Goal: Information Seeking & Learning: Learn about a topic

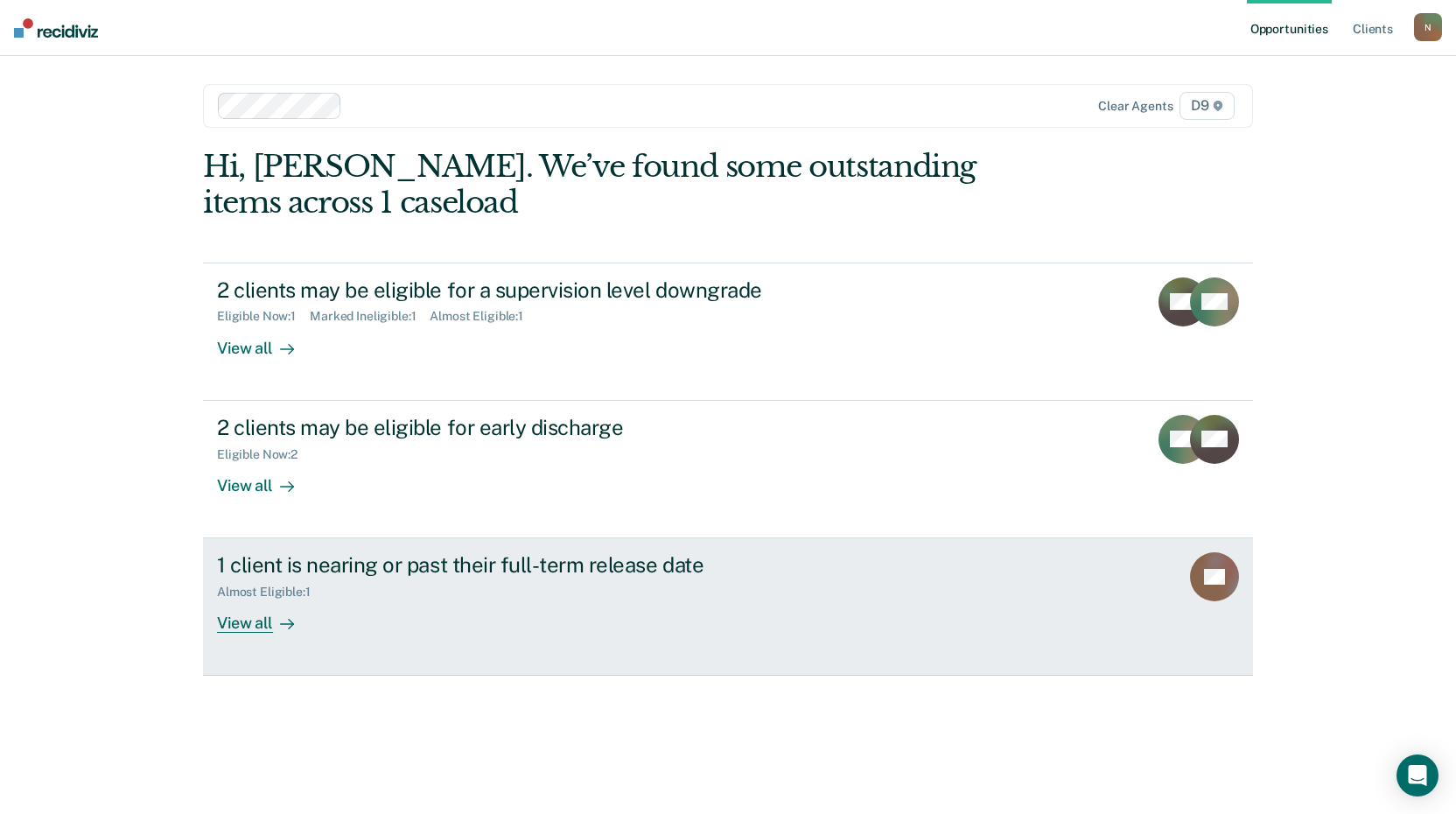
click at [245, 623] on div "View all" at bounding box center [266, 616] width 98 height 34
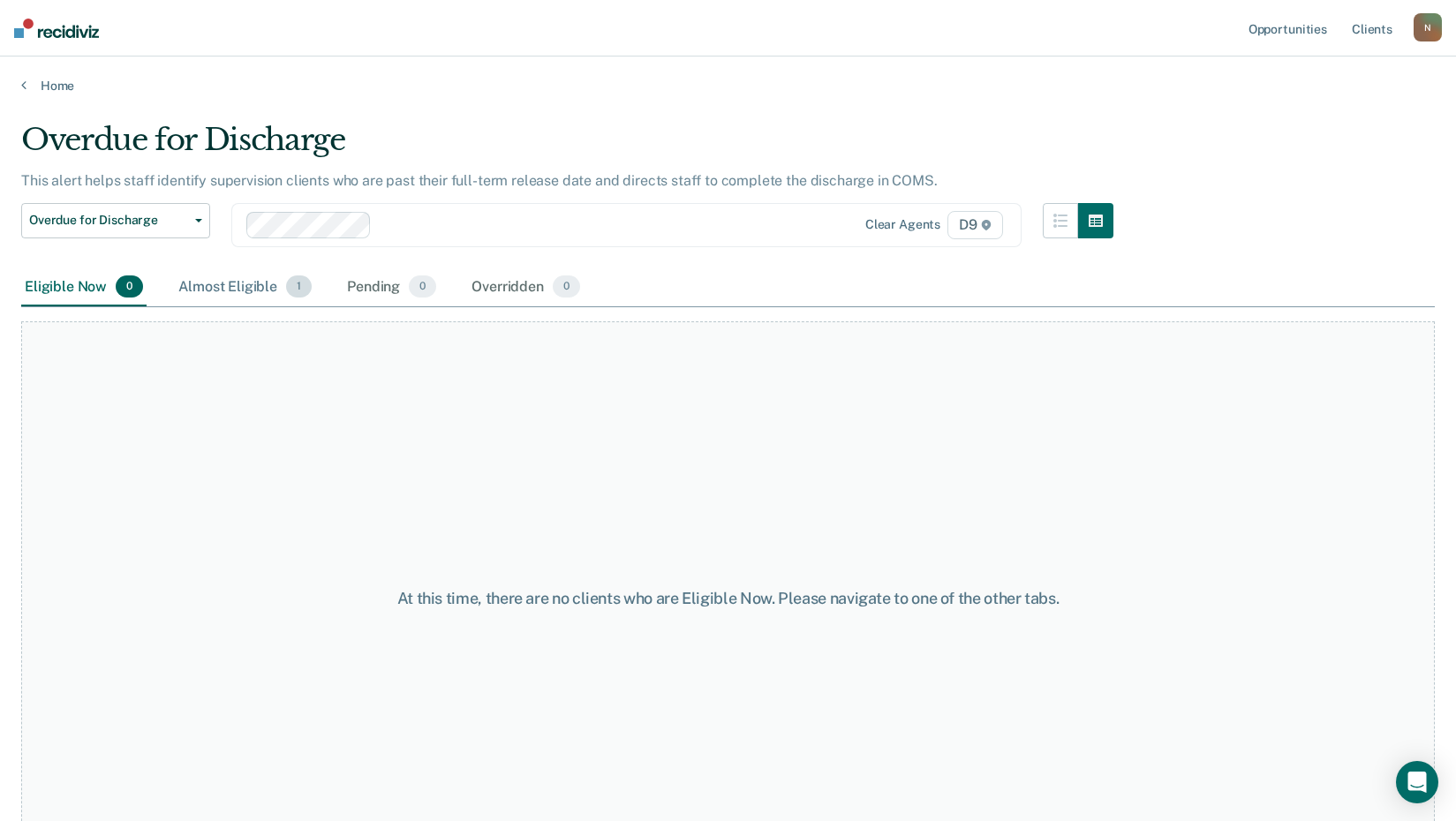
click at [236, 288] on div "Almost Eligible 1" at bounding box center [244, 288] width 141 height 39
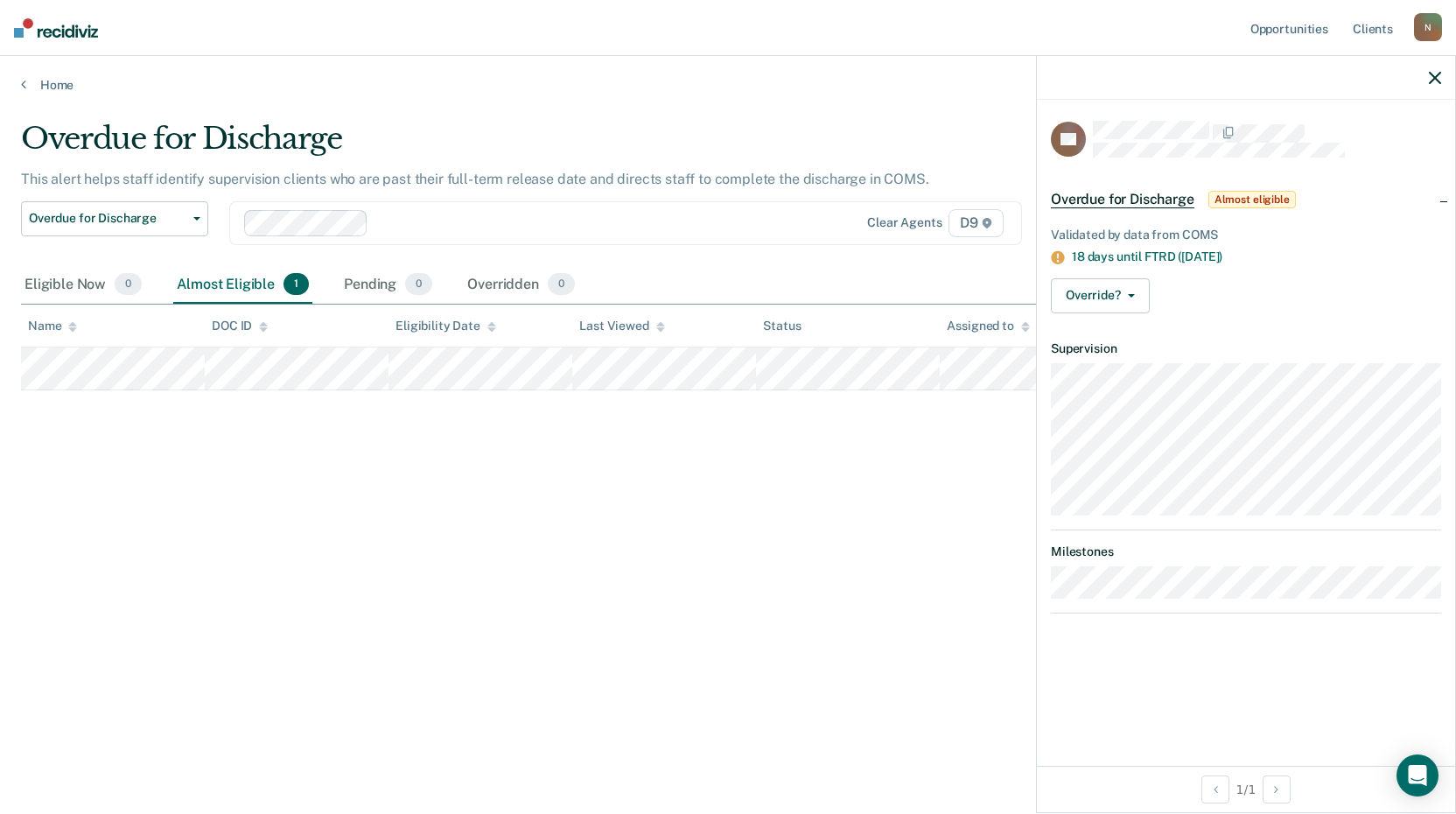
click at [1427, 76] on div at bounding box center [1245, 78] width 419 height 44
click at [1436, 73] on icon "button" at bounding box center [1435, 78] width 12 height 12
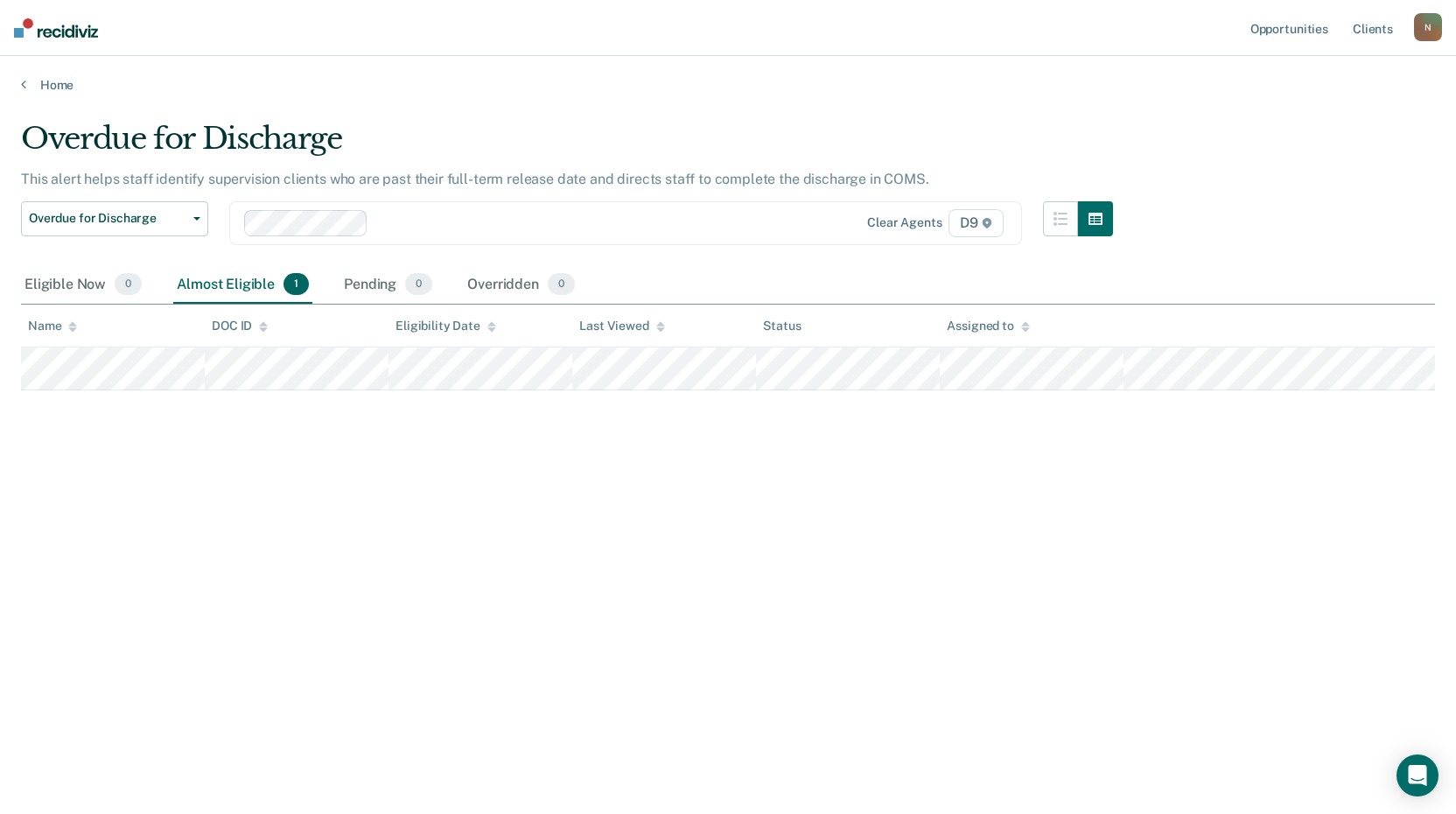
click at [852, 549] on div "Overdue for Discharge This alert helps staff identify supervision clients who a…" at bounding box center [728, 402] width 1414 height 562
click at [26, 83] on link "Home" at bounding box center [728, 85] width 1414 height 16
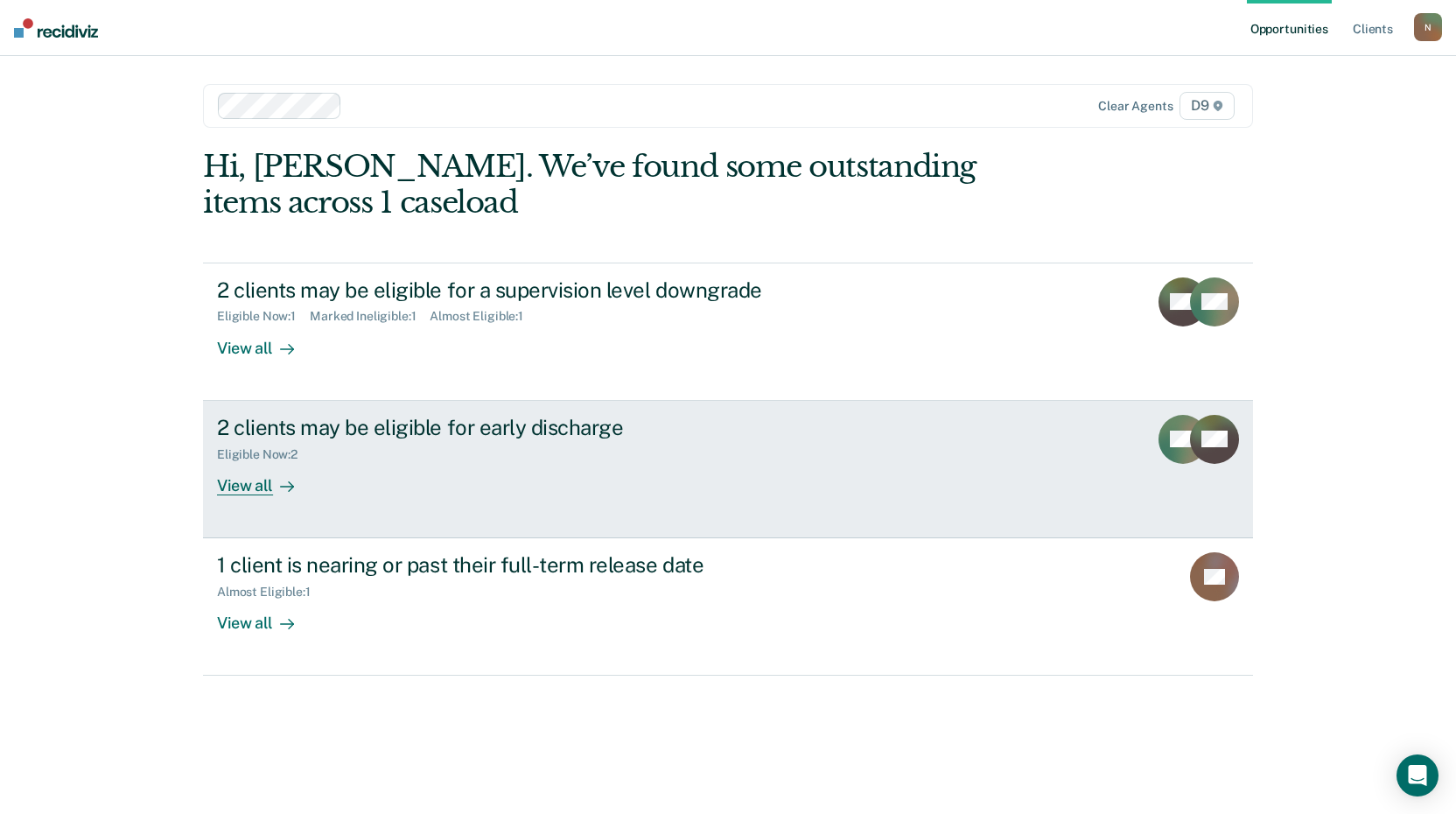
click at [250, 485] on div "View all" at bounding box center [266, 478] width 98 height 34
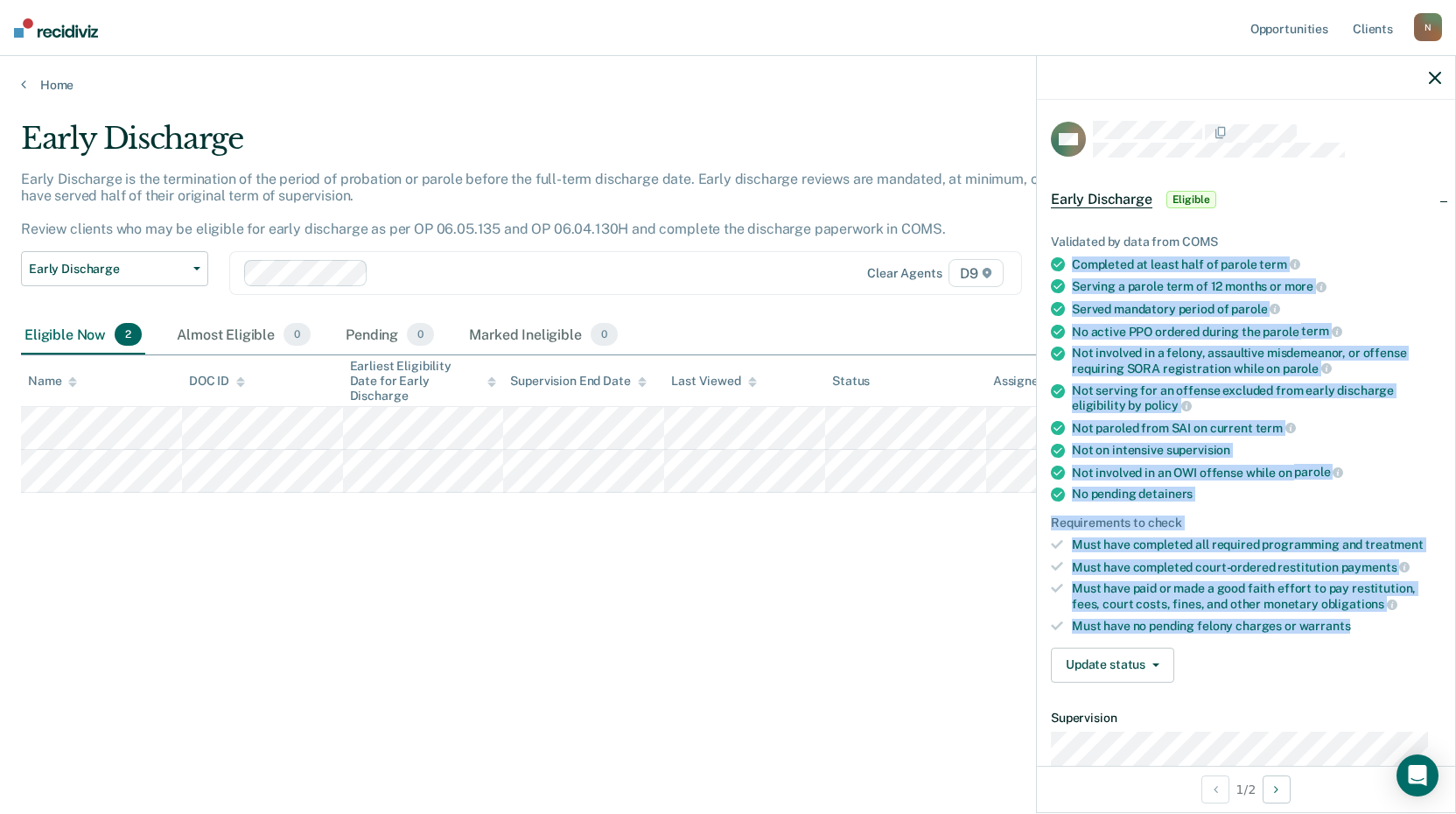
drag, startPoint x: 1359, startPoint y: 627, endPoint x: 1065, endPoint y: 257, distance: 472.6
click at [1065, 257] on ul "Validated by data from COMS Completed at least half of parole term Serving a pa…" at bounding box center [1245, 434] width 391 height 400
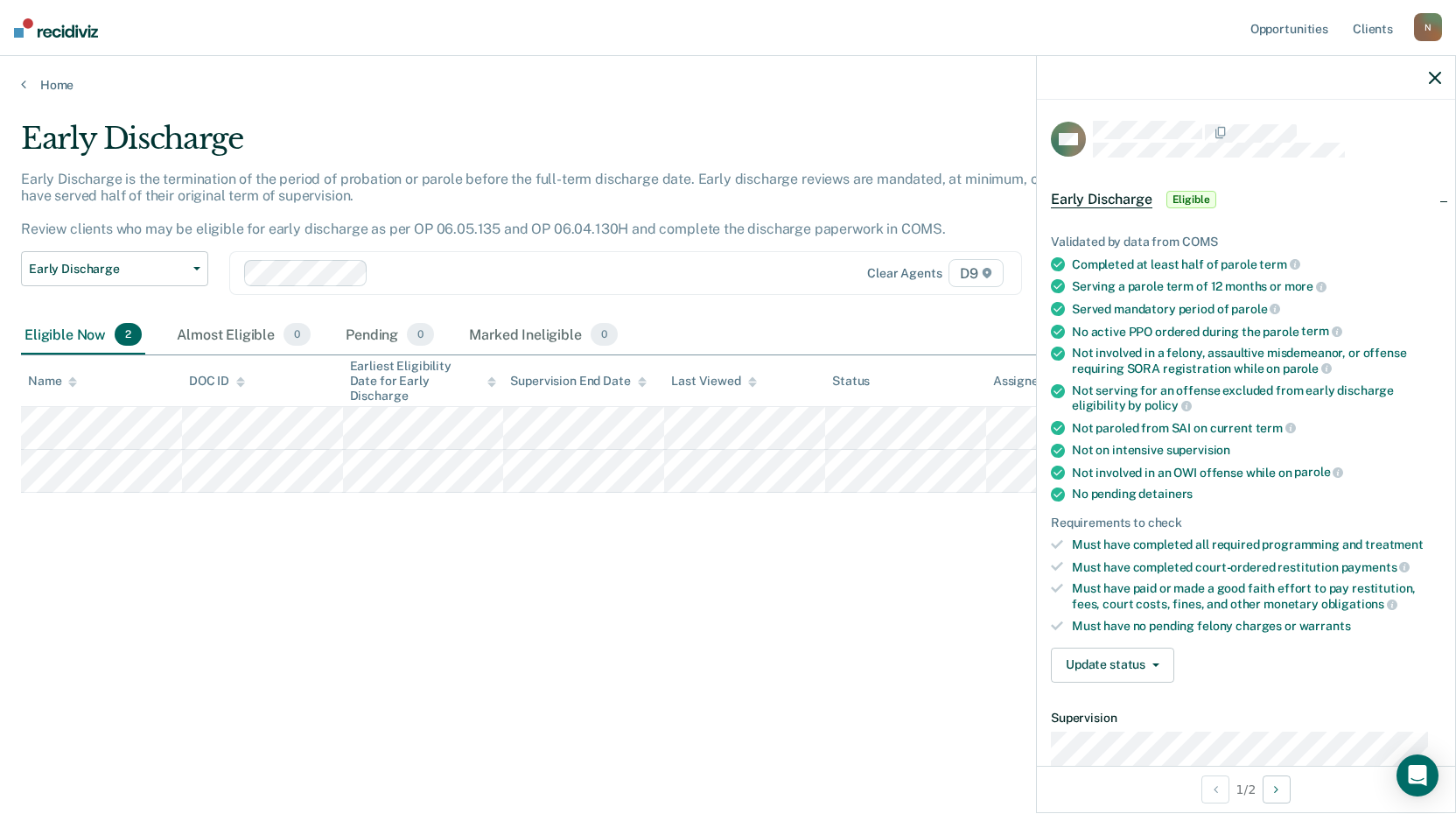
click at [1361, 177] on div "Early Discharge Eligible" at bounding box center [1245, 199] width 419 height 56
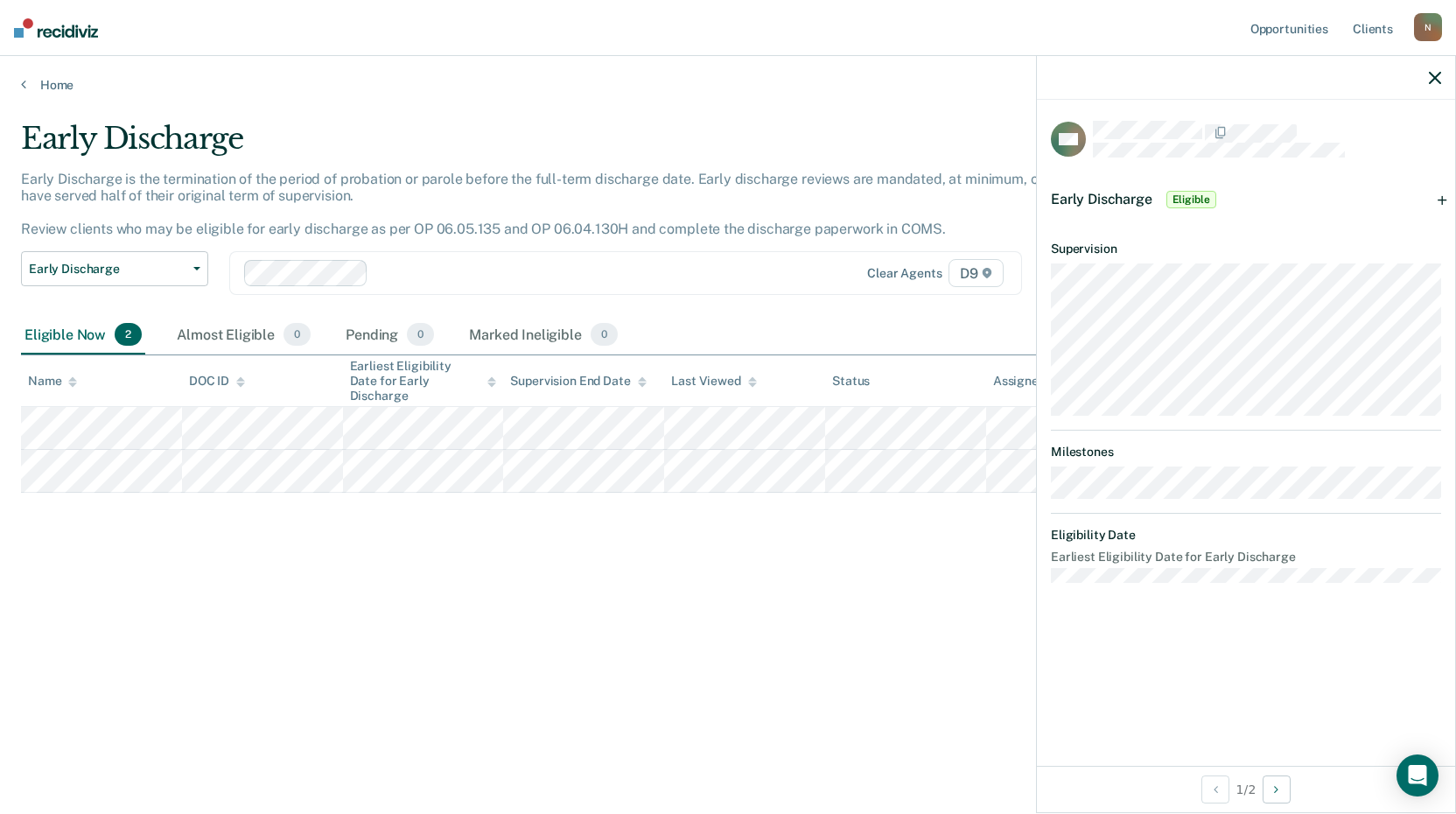
click at [1201, 194] on span "Eligible" at bounding box center [1191, 199] width 50 height 18
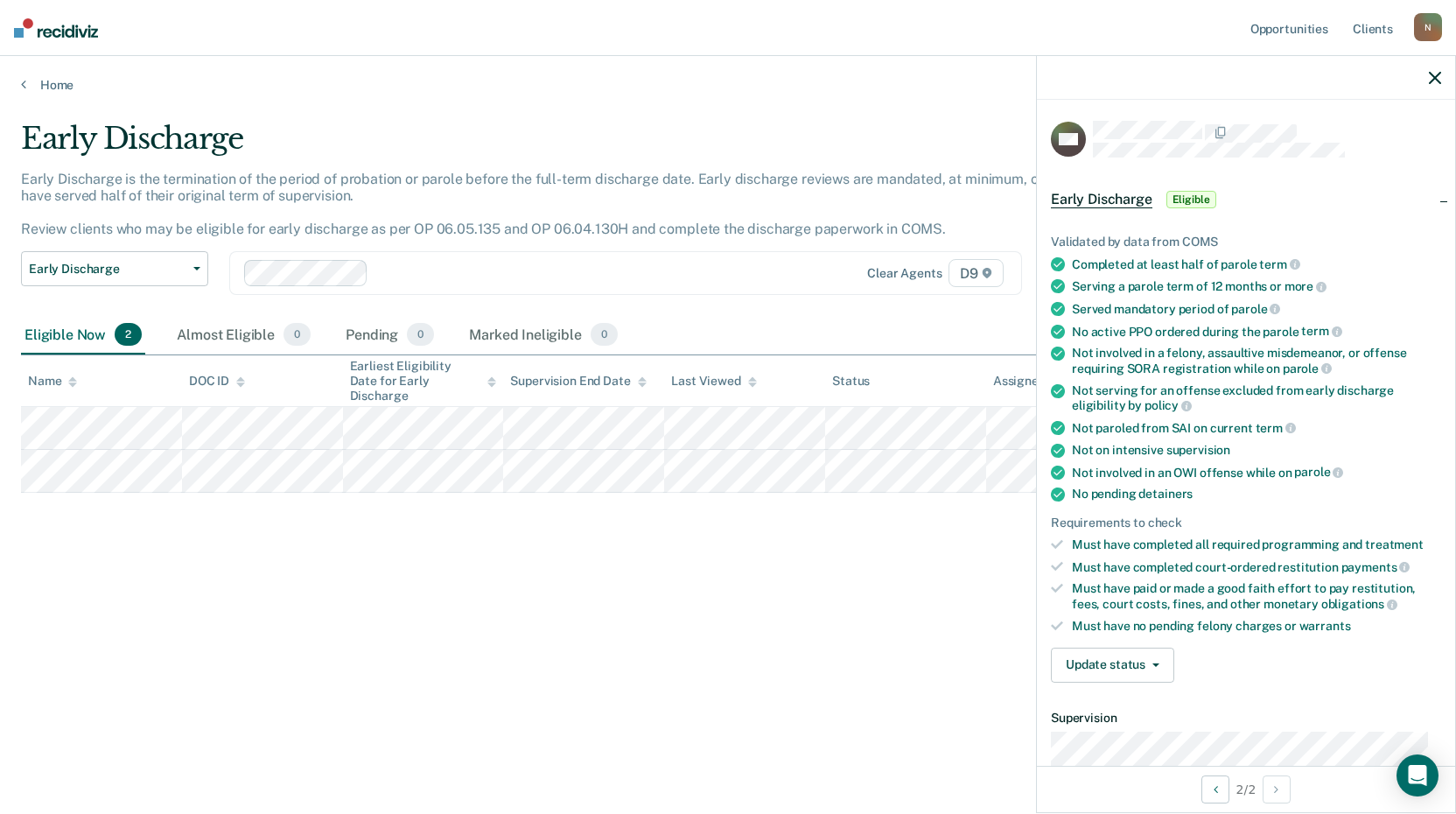
click at [1437, 78] on icon "button" at bounding box center [1435, 78] width 12 height 12
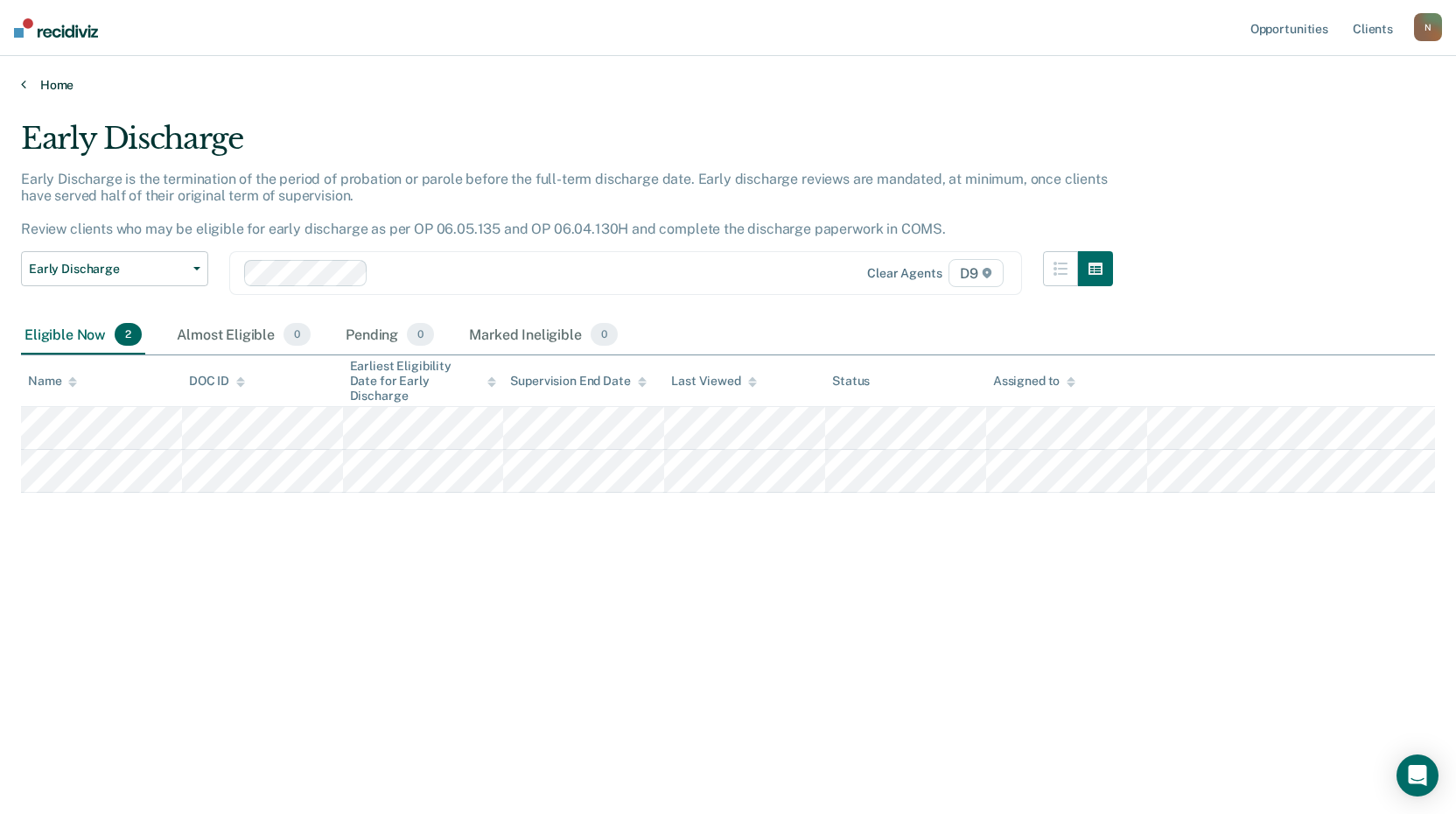
click at [26, 80] on link "Home" at bounding box center [728, 85] width 1414 height 16
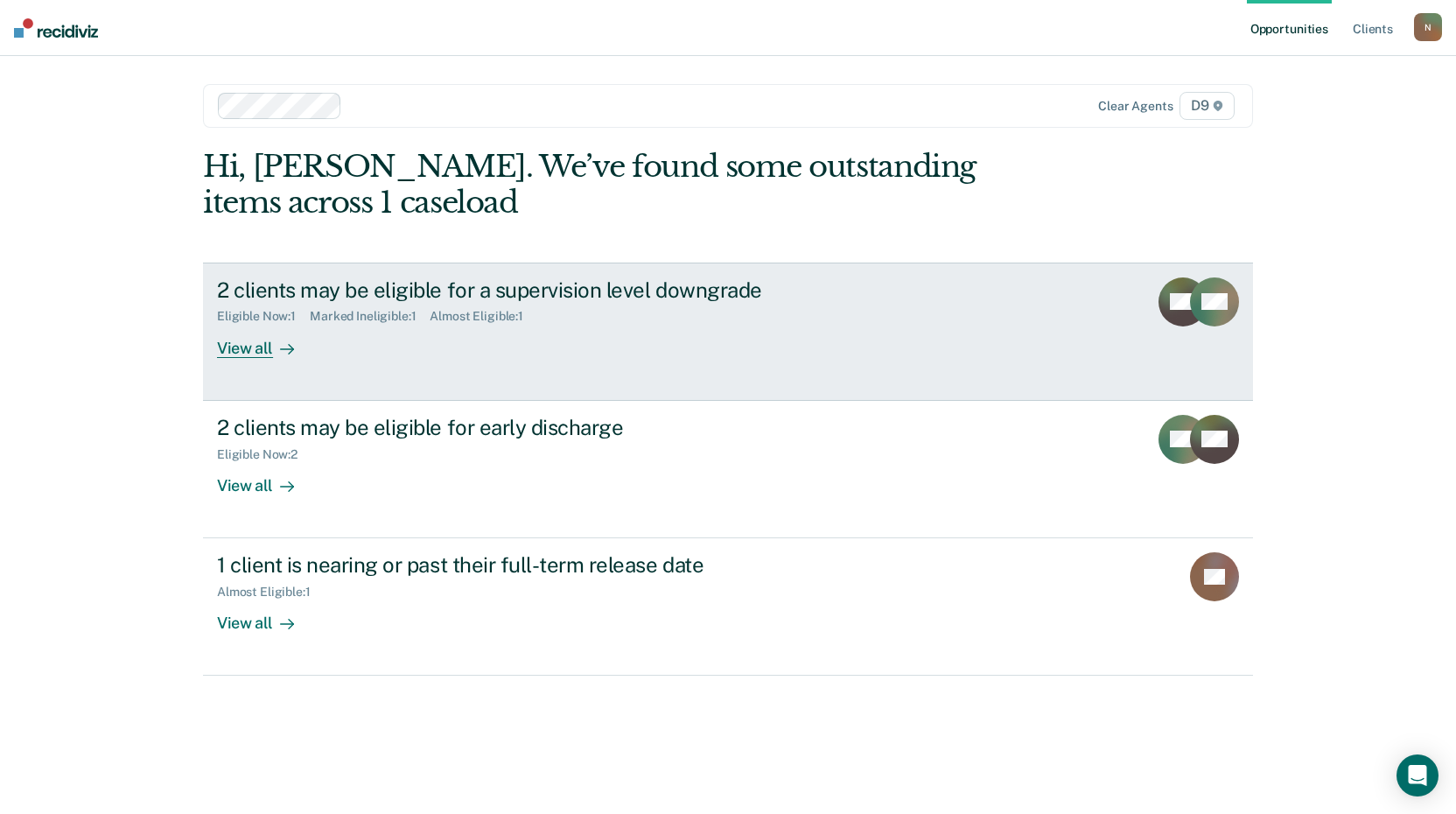
click at [245, 346] on div "View all" at bounding box center [266, 341] width 98 height 34
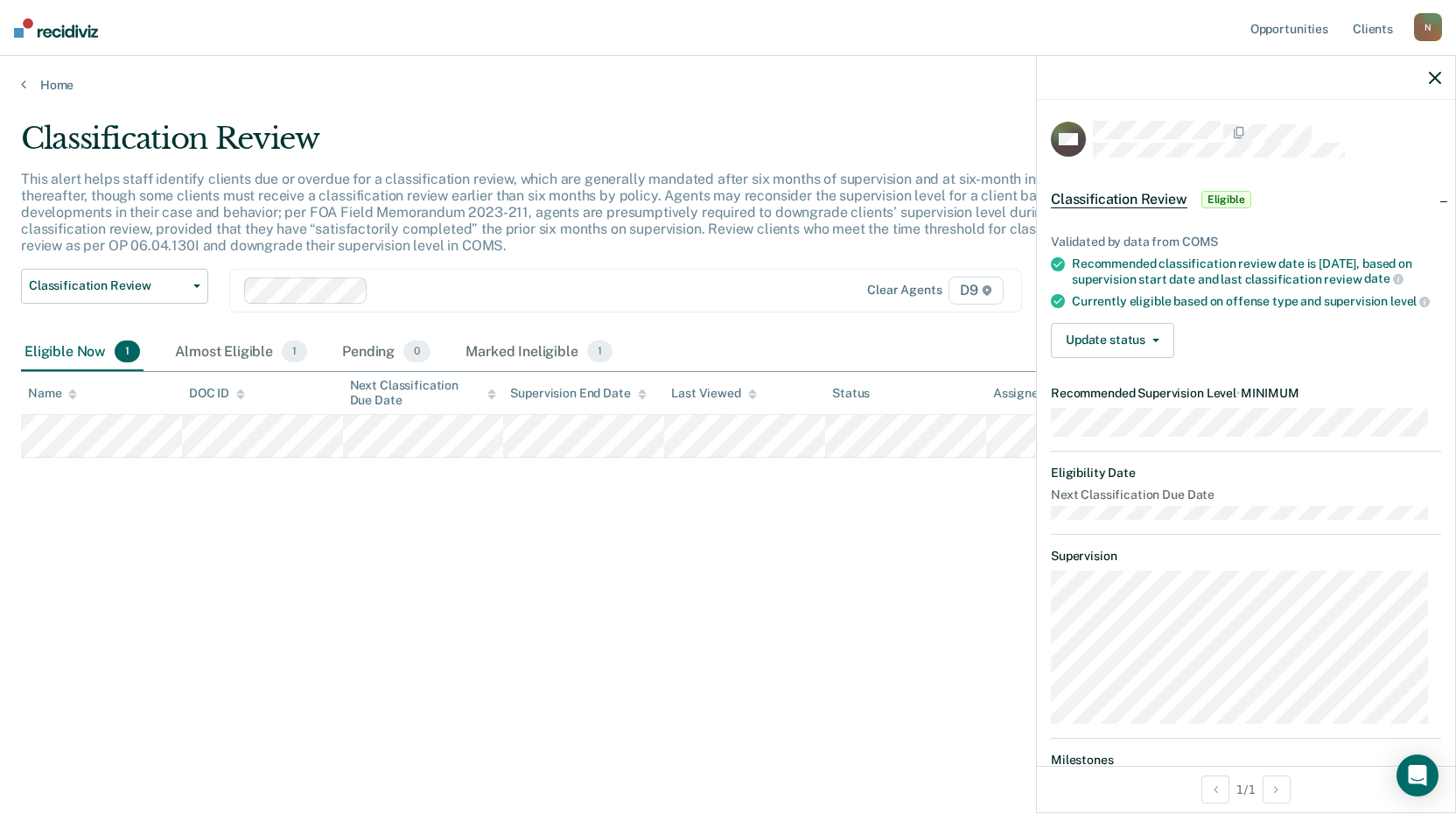
click at [1435, 78] on icon "button" at bounding box center [1435, 78] width 12 height 12
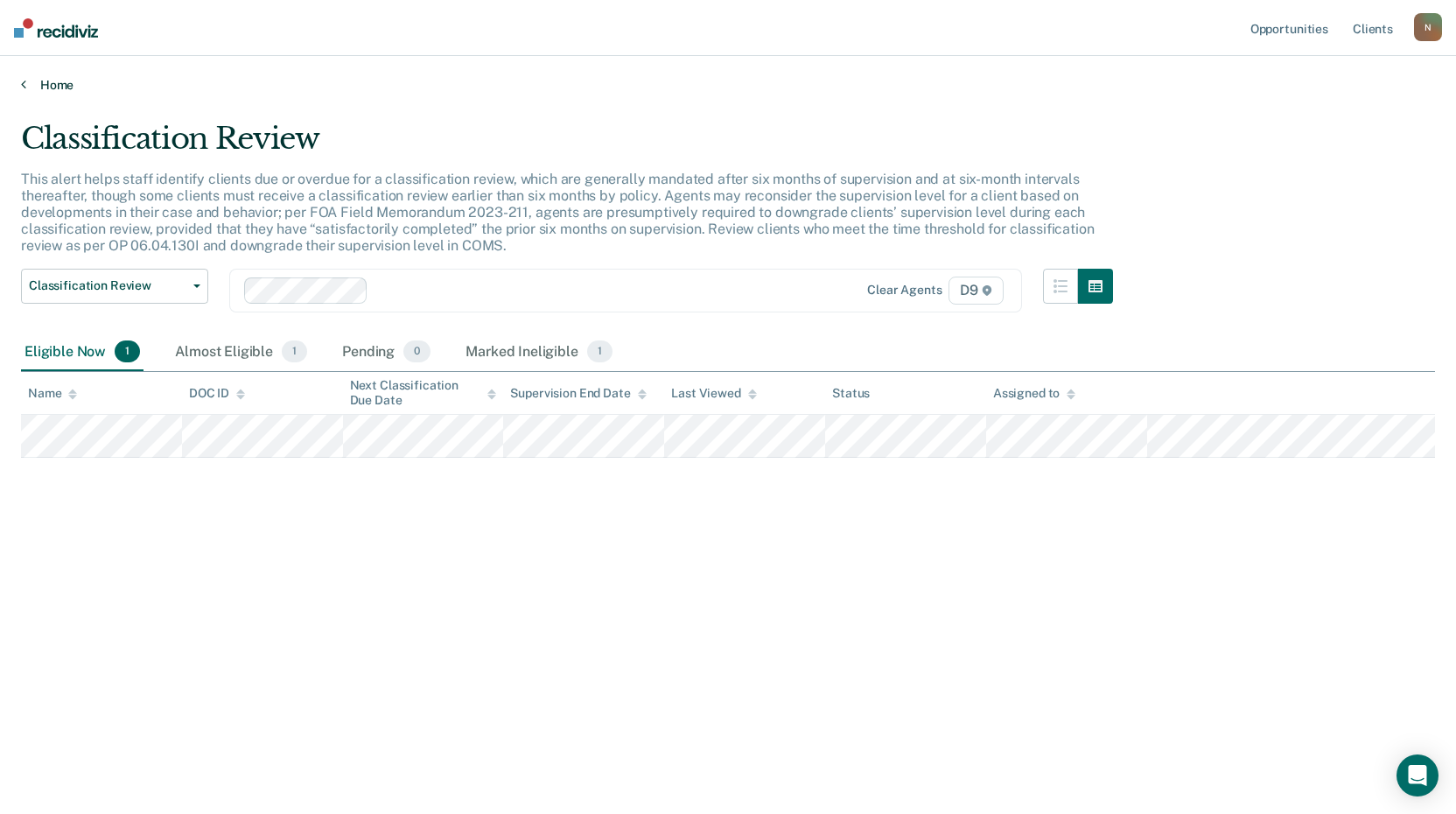
click at [21, 85] on icon at bounding box center [24, 84] width 5 height 14
